Goal: Task Accomplishment & Management: Use online tool/utility

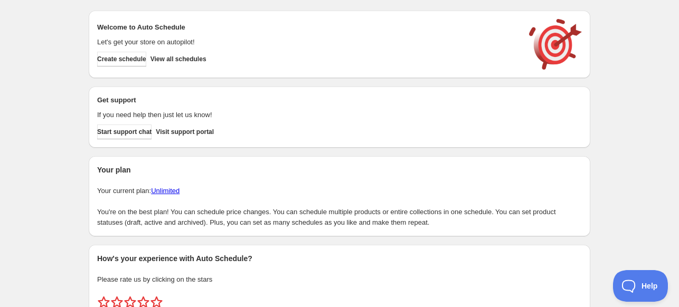
click at [321, 60] on div "Create schedule View all schedules" at bounding box center [306, 57] width 426 height 19
click at [207, 58] on span "View all schedules" at bounding box center [179, 59] width 56 height 8
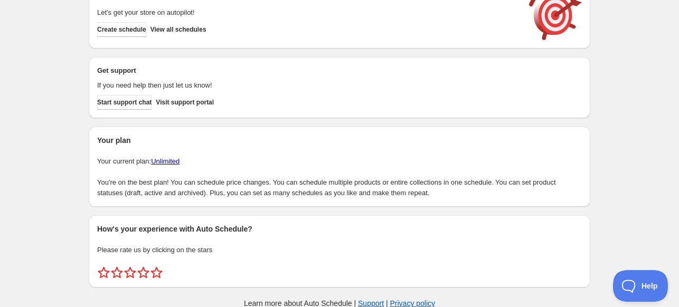
scroll to position [45, 0]
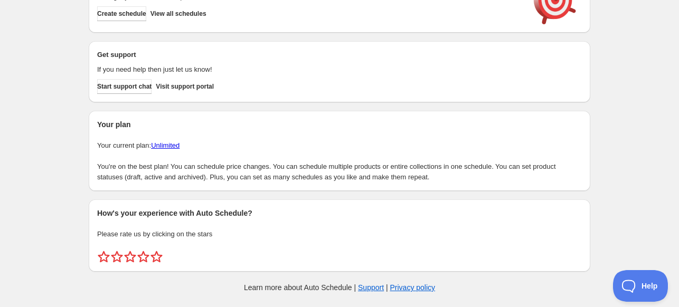
click at [163, 142] on link "Unlimited" at bounding box center [165, 146] width 29 height 8
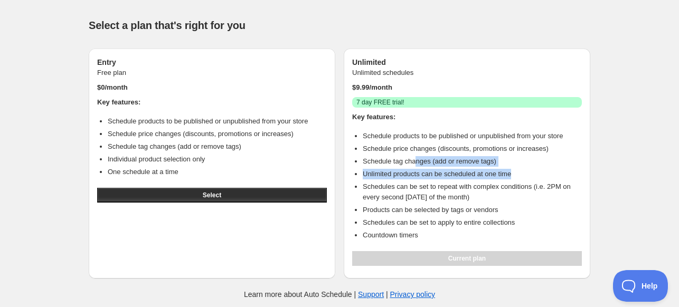
drag, startPoint x: 414, startPoint y: 164, endPoint x: 523, endPoint y: 172, distance: 109.1
click at [523, 172] on ul "Schedule products to be published or unpublished from your store Schedule price…" at bounding box center [467, 186] width 230 height 110
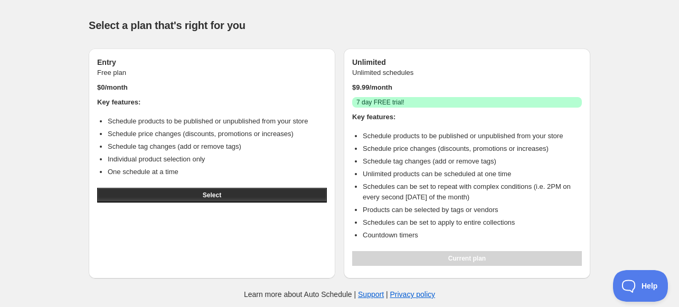
click at [473, 200] on li "Schedules can be set to repeat with complex conditions (i.e. 2PM on every secon…" at bounding box center [472, 192] width 219 height 21
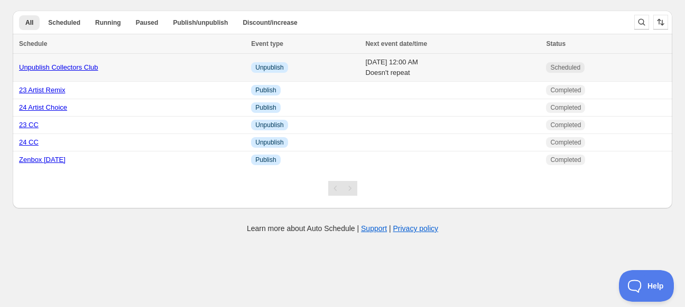
click at [117, 68] on div "Unpublish Collectors Club" at bounding box center [132, 67] width 226 height 11
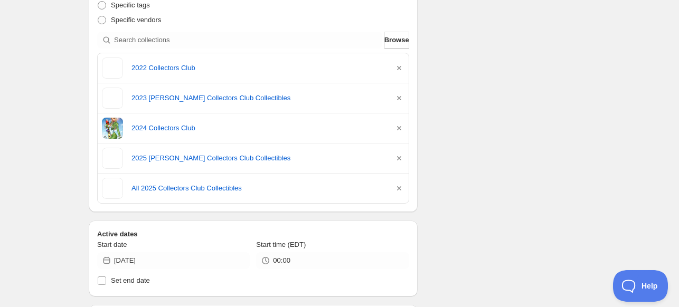
click at [538, 118] on div "Schedule name Unpublish Collectors Club Your customers won't see this Action Ac…" at bounding box center [335, 207] width 510 height 878
